Goal: Task Accomplishment & Management: Manage account settings

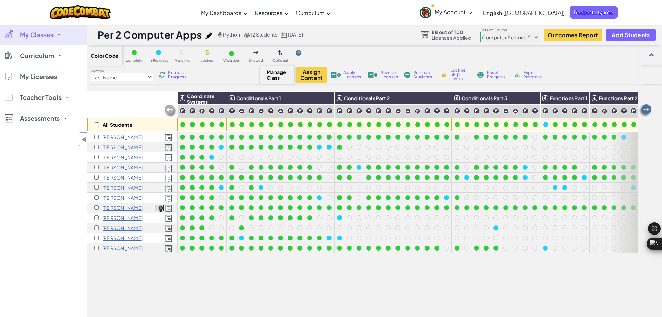
select select "5632661322961295f9428638"
click at [26, 33] on span "My Classes" at bounding box center [37, 35] width 34 height 6
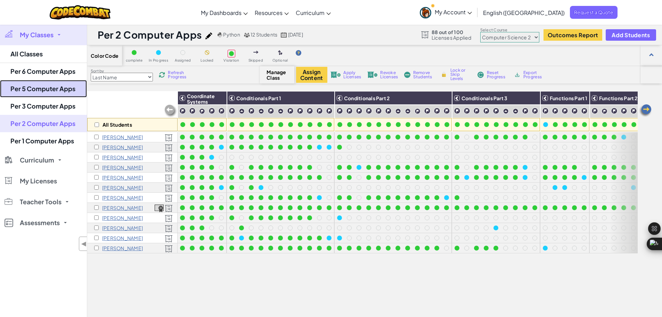
click at [45, 89] on link "Per 5 Computer Apps" at bounding box center [43, 88] width 87 height 17
select select "5632661322961295f9428638"
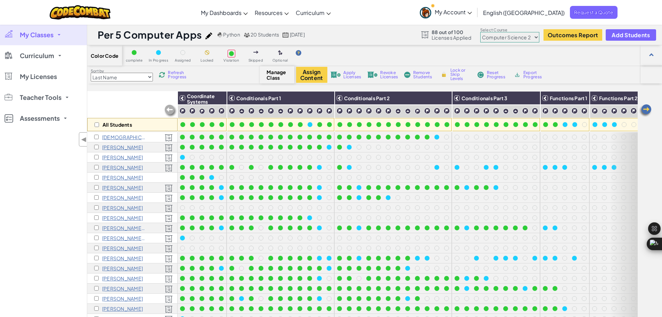
click at [535, 38] on select "Junior Introduction to Computer Science Game Development 1 Web Development 1 Co…" at bounding box center [509, 37] width 59 height 10
click at [481, 32] on select "Junior Introduction to Computer Science Game Development 1 Web Development 1 Co…" at bounding box center [509, 37] width 59 height 10
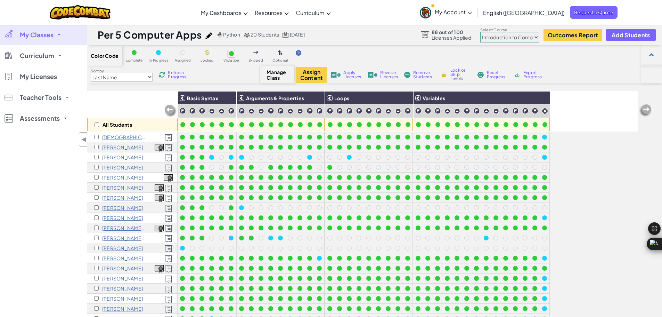
click at [528, 34] on select "Junior Introduction to Computer Science Game Development 1 Web Development 1 Co…" at bounding box center [509, 37] width 59 height 10
select select "65f32b6c87c07dbeb5ba1936"
click at [481, 32] on select "Junior Introduction to Computer Science Game Development 1 Web Development 1 Co…" at bounding box center [509, 37] width 59 height 10
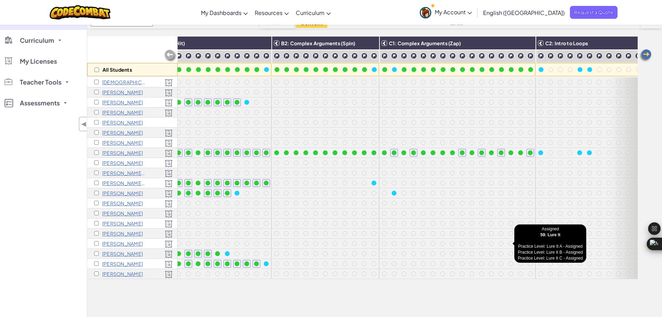
scroll to position [0, 273]
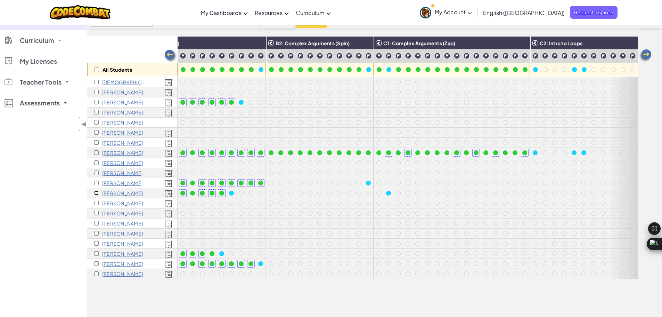
click at [97, 194] on input "checkbox" at bounding box center [96, 192] width 5 height 5
checkbox input "true"
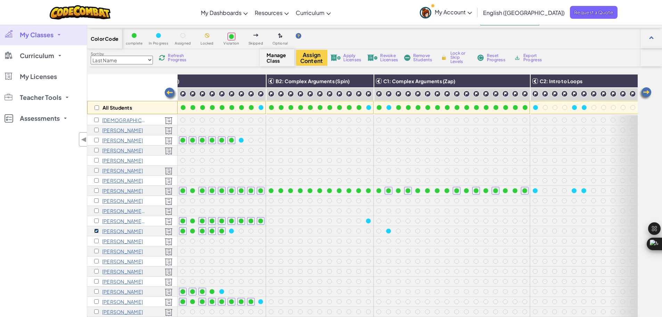
scroll to position [0, 0]
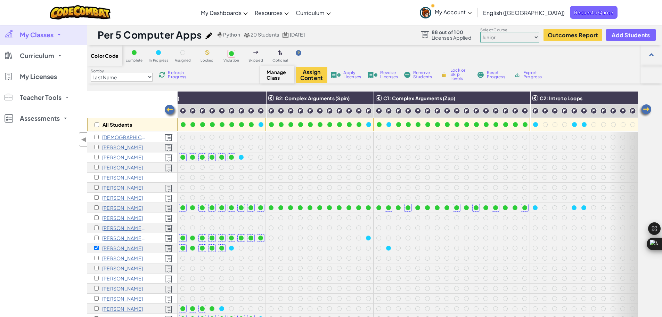
click at [388, 73] on span "Revoke Licenses" at bounding box center [389, 75] width 18 height 8
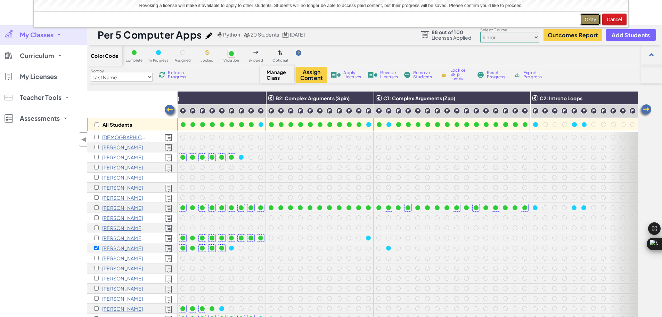
click at [584, 18] on button "Okay" at bounding box center [590, 20] width 20 height 12
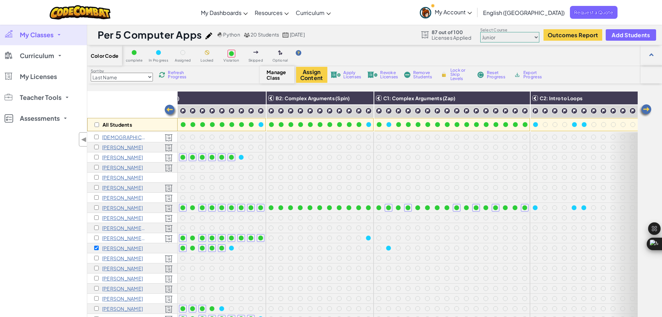
click at [421, 77] on span "Remove Students" at bounding box center [423, 75] width 21 height 8
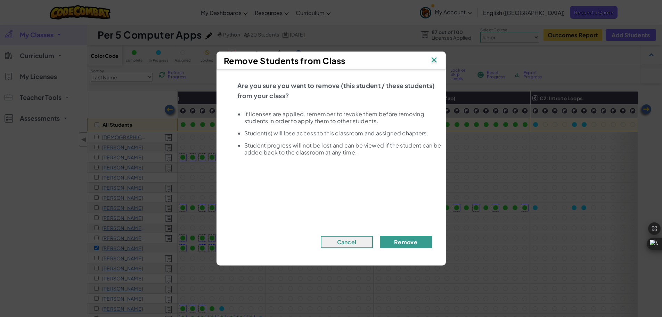
click at [397, 243] on button "Remove" at bounding box center [406, 242] width 52 height 12
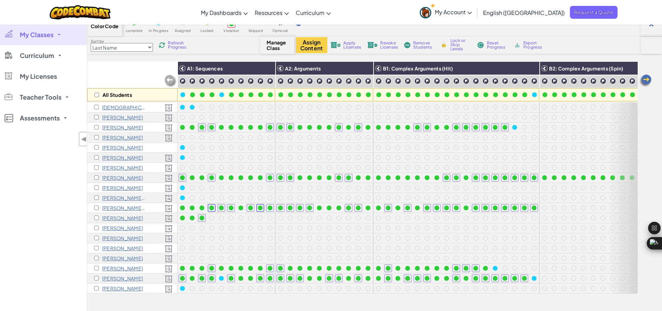
select select "5632661322961295f9428638"
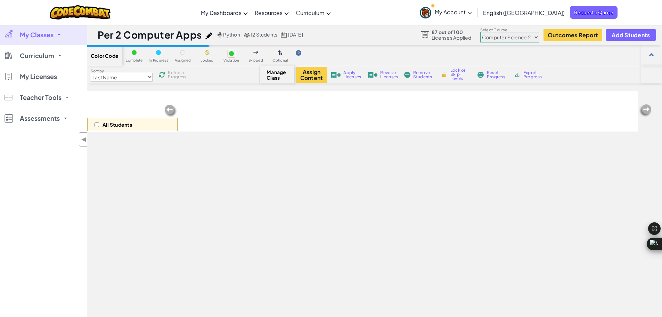
click at [48, 35] on span "My Classes" at bounding box center [37, 35] width 34 height 6
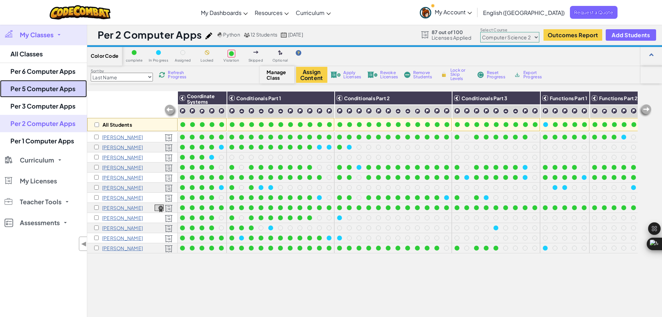
click at [57, 91] on link "Per 5 Computer Apps" at bounding box center [43, 88] width 87 height 17
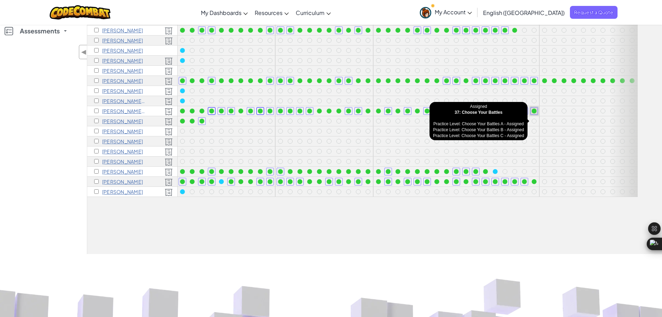
scroll to position [138, 0]
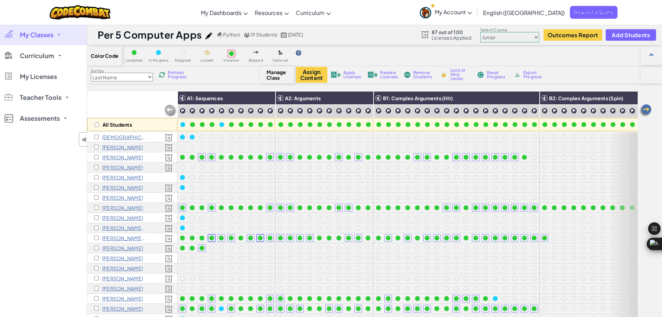
click at [533, 39] on select "Junior Introduction to Computer Science Game Development 1 Web Development 1 Co…" at bounding box center [509, 37] width 59 height 10
select select "5632661322961295f9428638"
click at [481, 32] on select "Junior Introduction to Computer Science Game Development 1 Web Development 1 Co…" at bounding box center [509, 37] width 59 height 10
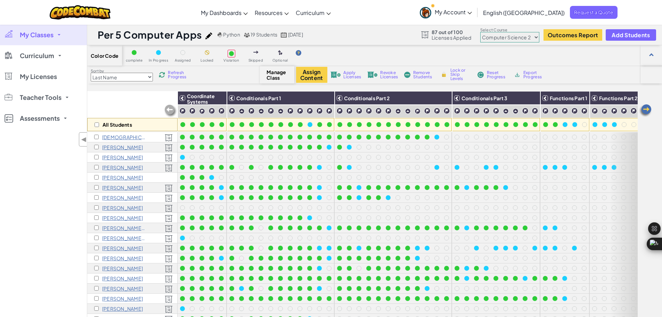
click at [68, 38] on link "My Classes" at bounding box center [43, 34] width 87 height 21
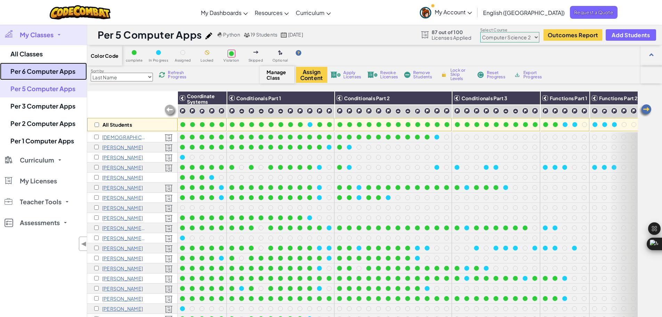
click at [43, 74] on link "Per 6 Computer Apps" at bounding box center [43, 71] width 87 height 17
select select "5632661322961295f9428638"
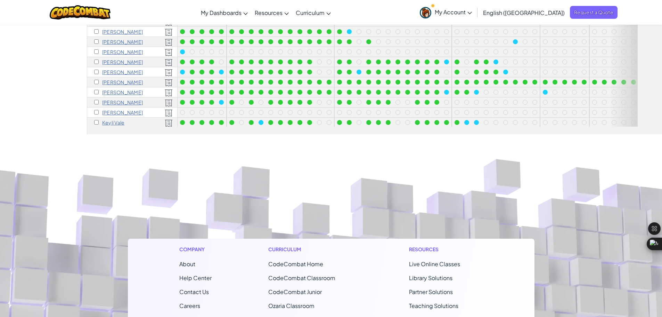
scroll to position [247, 0]
drag, startPoint x: 241, startPoint y: 2, endPoint x: 23, endPoint y: 89, distance: 235.0
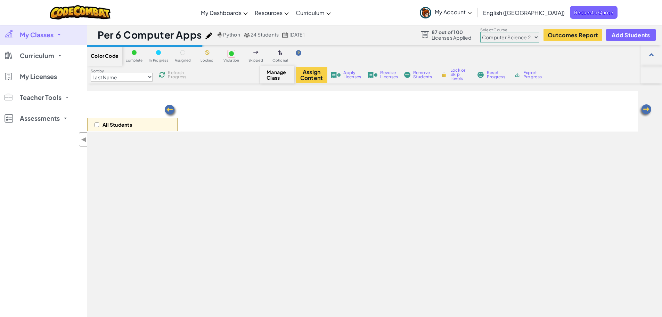
select select "5632661322961295f9428638"
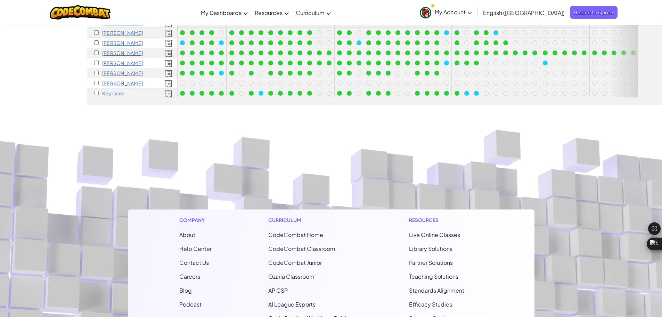
scroll to position [6, 0]
click at [96, 49] on input "checkbox" at bounding box center [96, 51] width 5 height 5
checkbox input "true"
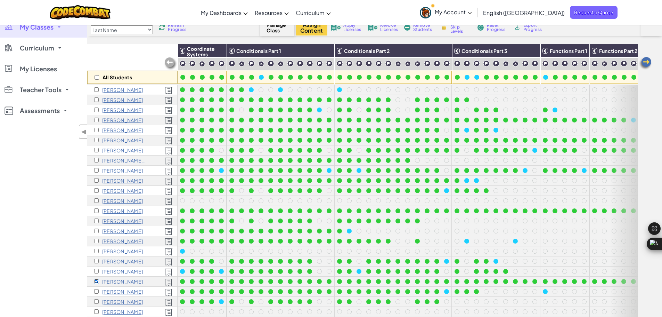
scroll to position [0, 0]
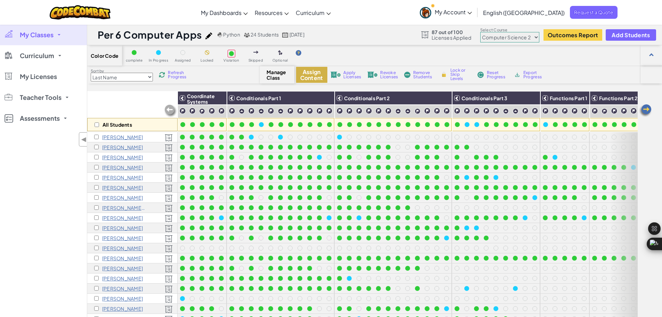
click at [313, 72] on button "Assign Content" at bounding box center [311, 75] width 31 height 16
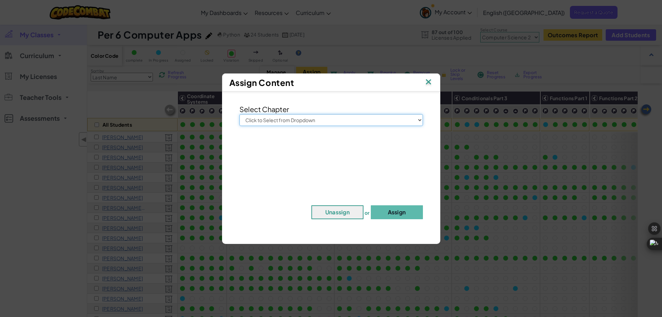
click at [332, 116] on select "Click to Select from Dropdown Junior Introduction to Computer Science Game Deve…" at bounding box center [330, 120] width 183 height 12
select select "Computer Science 3"
click at [239, 114] on select "Click to Select from Dropdown Junior Introduction to Computer Science Game Deve…" at bounding box center [330, 120] width 183 height 12
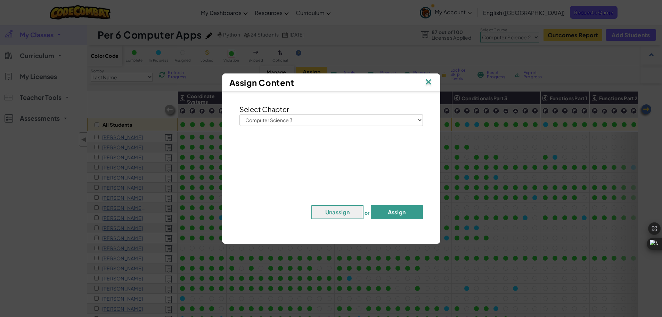
click at [400, 212] on button "Assign" at bounding box center [397, 212] width 52 height 14
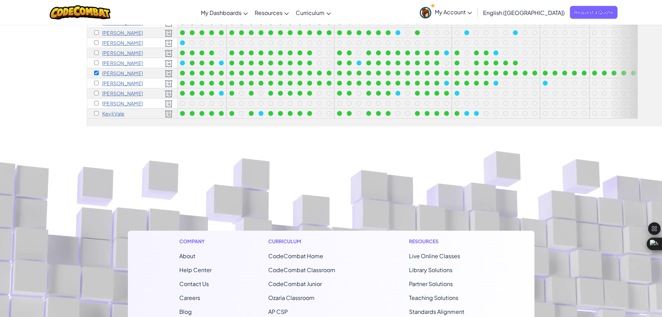
scroll to position [255, 0]
